Goal: Information Seeking & Learning: Check status

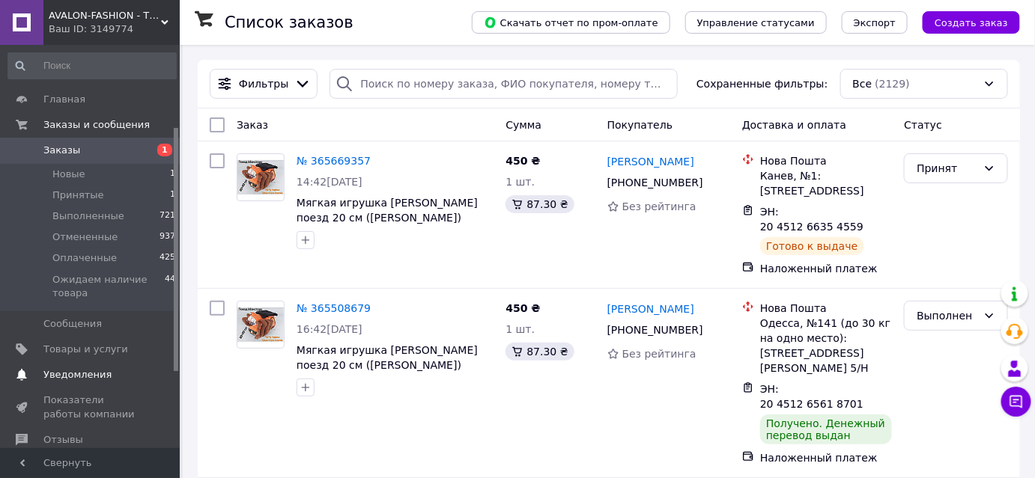
scroll to position [135, 0]
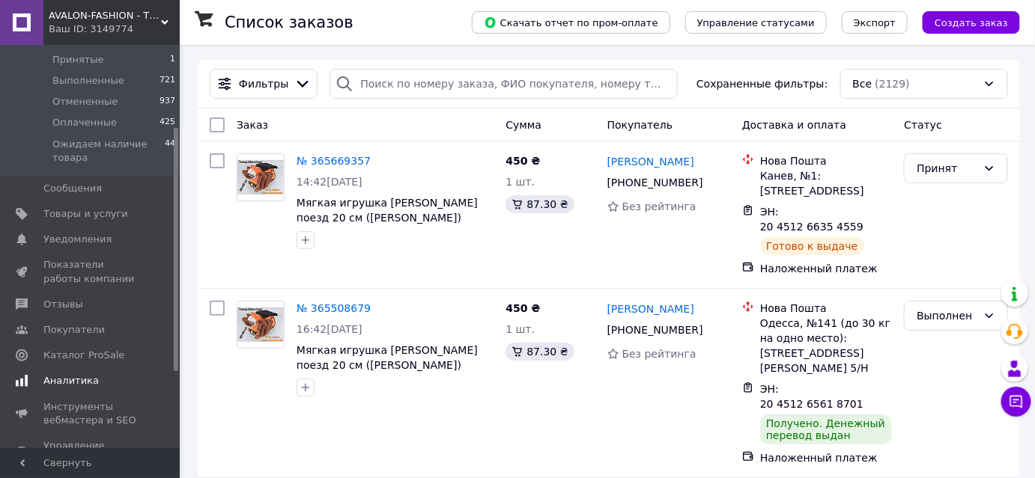
click at [77, 378] on span "Аналитика" at bounding box center [70, 380] width 55 height 13
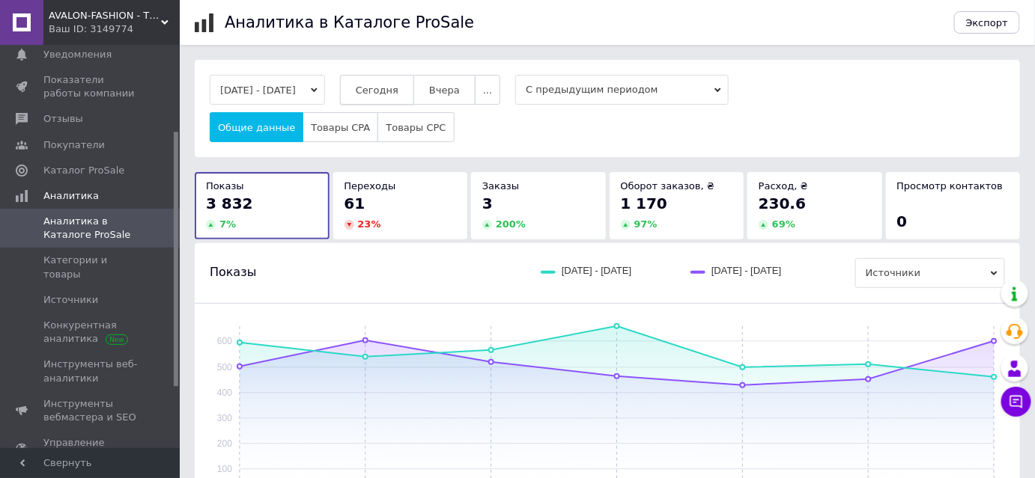
click at [398, 89] on span "Сегодня" at bounding box center [377, 90] width 43 height 11
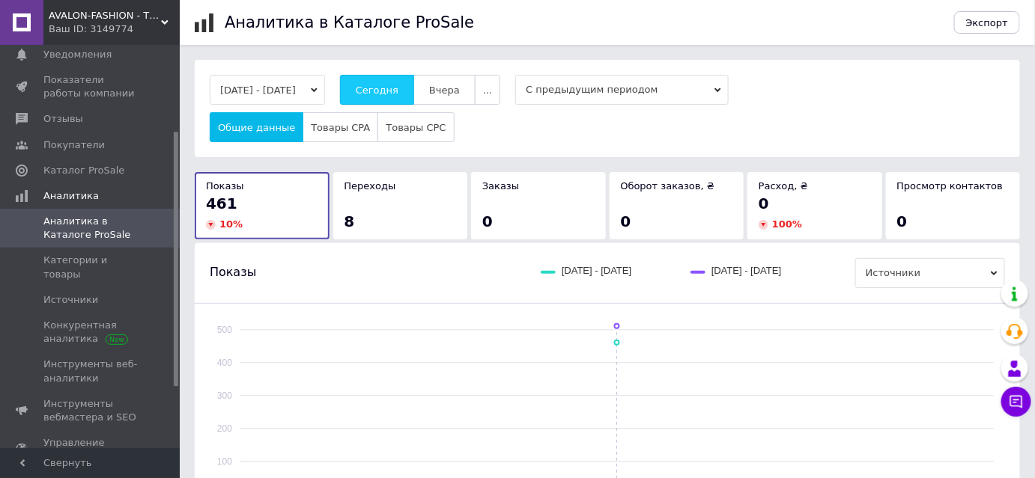
click at [398, 89] on span "Сегодня" at bounding box center [377, 90] width 43 height 11
click at [460, 93] on span "Вчера" at bounding box center [444, 90] width 31 height 11
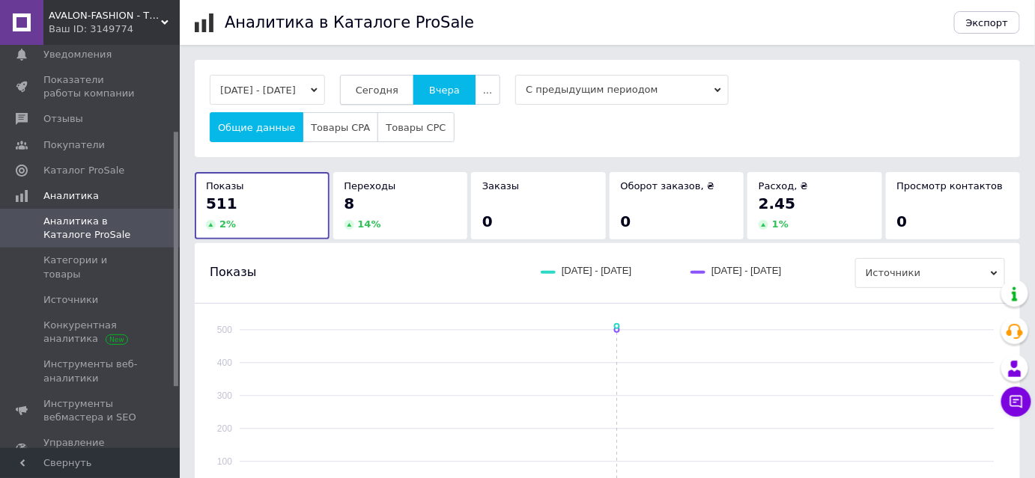
click at [404, 97] on button "Сегодня" at bounding box center [377, 90] width 74 height 30
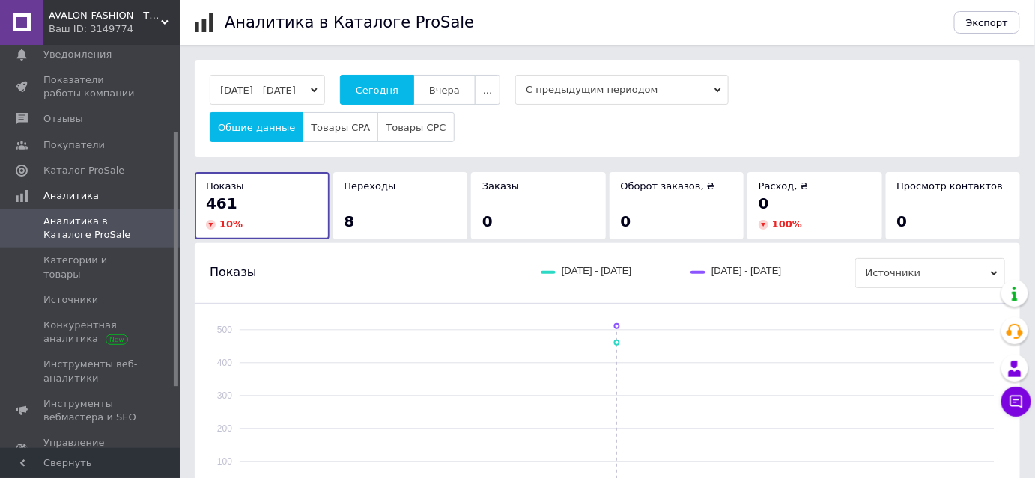
click at [453, 93] on span "Вчера" at bounding box center [444, 90] width 31 height 11
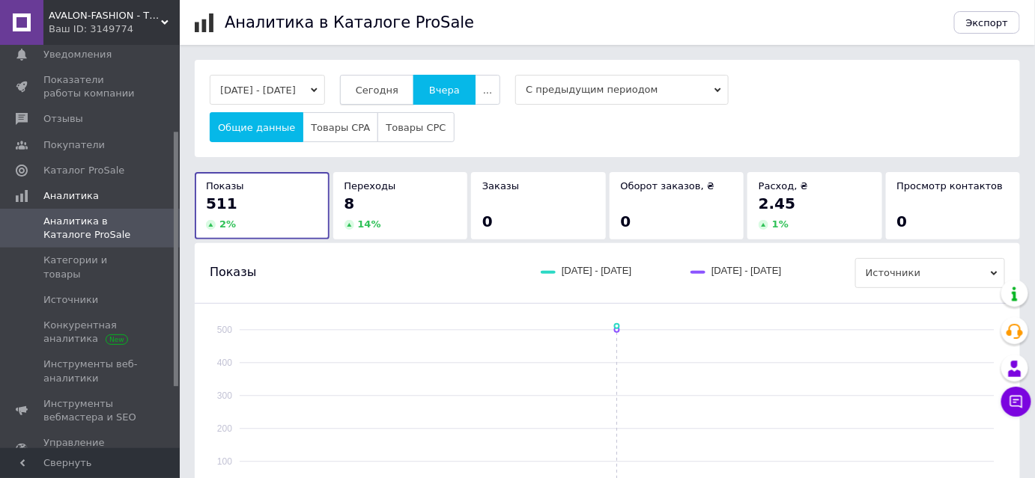
click at [398, 94] on span "Сегодня" at bounding box center [377, 90] width 43 height 11
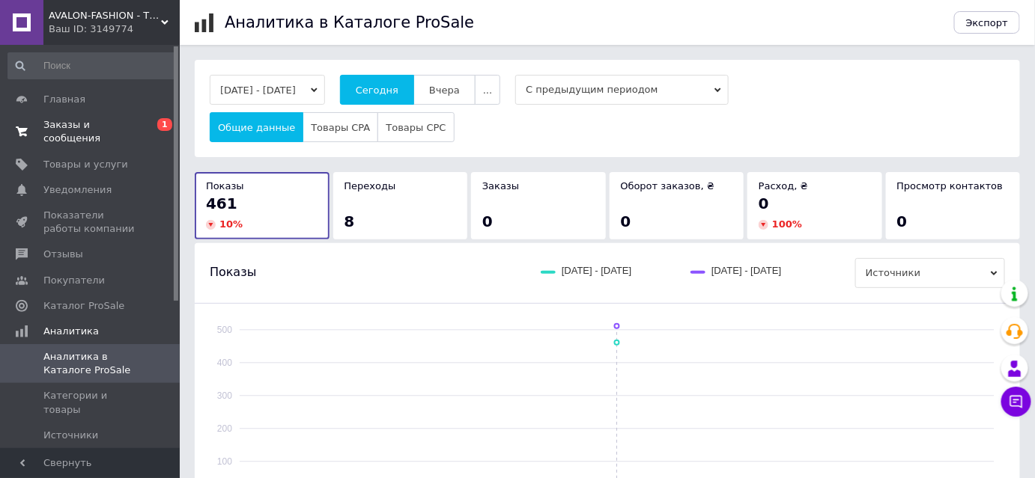
click at [103, 121] on span "Заказы и сообщения" at bounding box center [90, 131] width 95 height 27
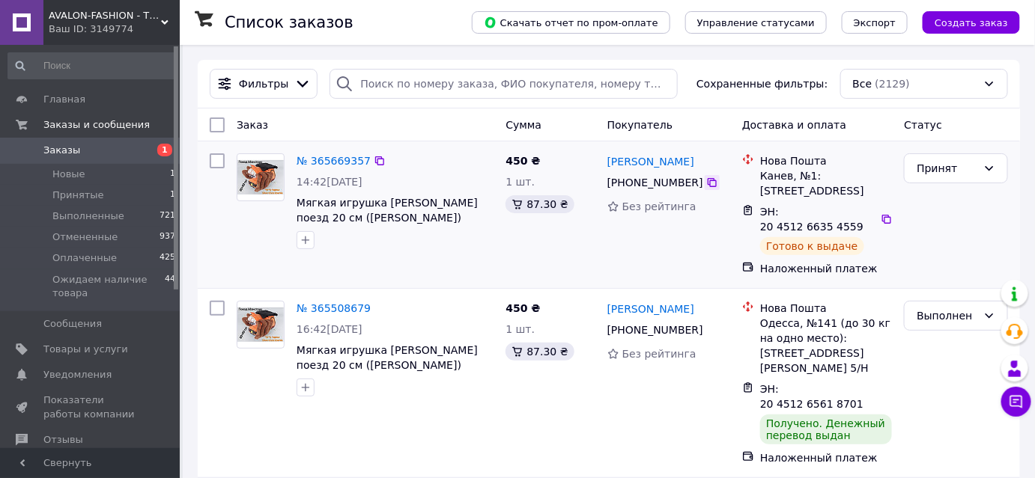
click at [706, 186] on icon at bounding box center [712, 183] width 12 height 12
click at [882, 215] on icon at bounding box center [886, 219] width 9 height 9
click at [706, 182] on icon at bounding box center [712, 183] width 12 height 12
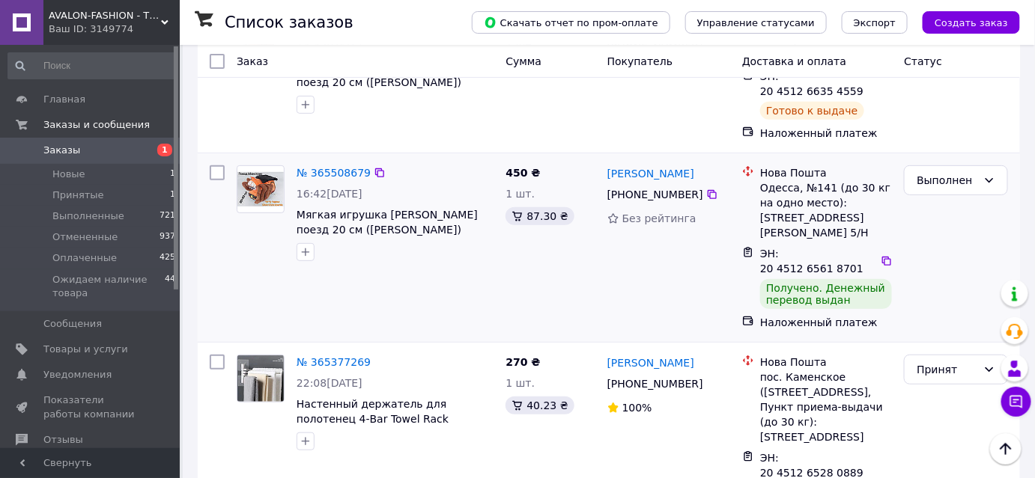
scroll to position [204, 0]
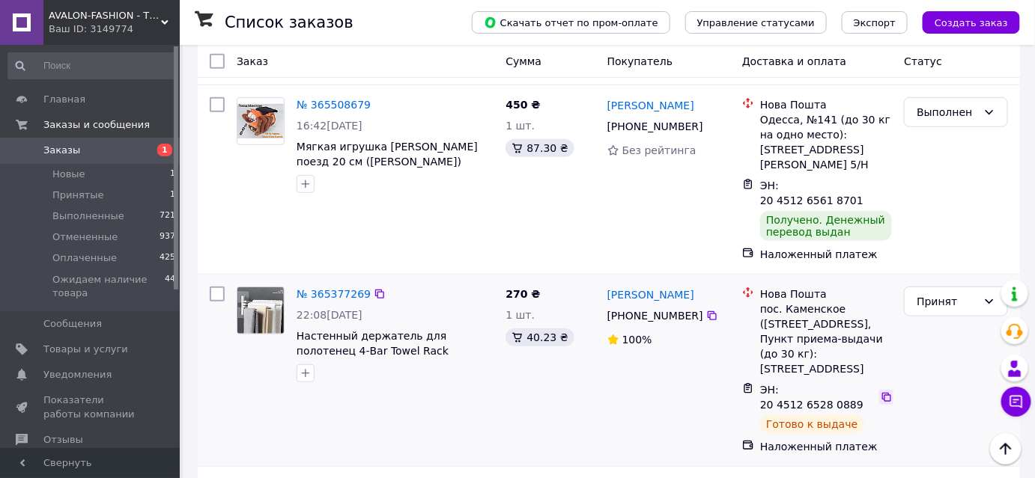
click at [882, 393] on icon at bounding box center [886, 397] width 9 height 9
click at [706, 310] on icon at bounding box center [712, 316] width 12 height 12
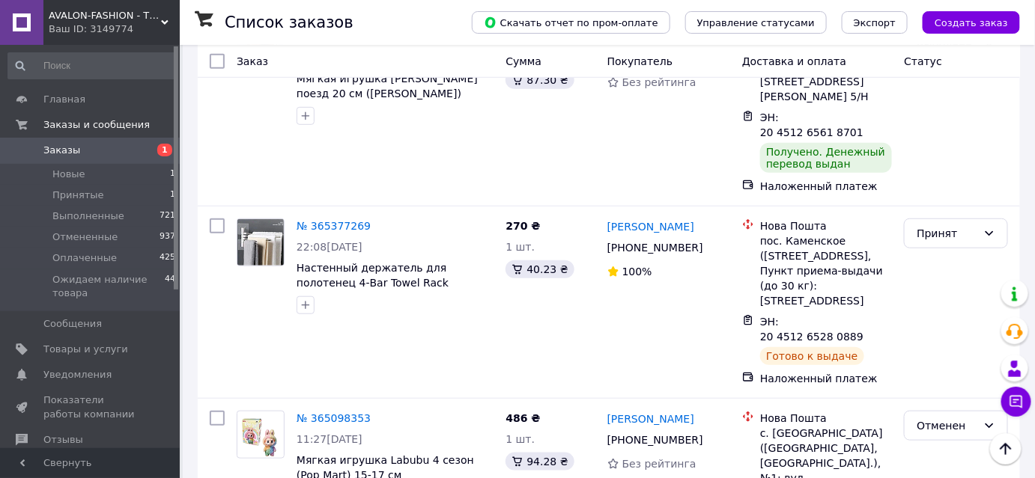
scroll to position [0, 0]
